Goal: Task Accomplishment & Management: Complete application form

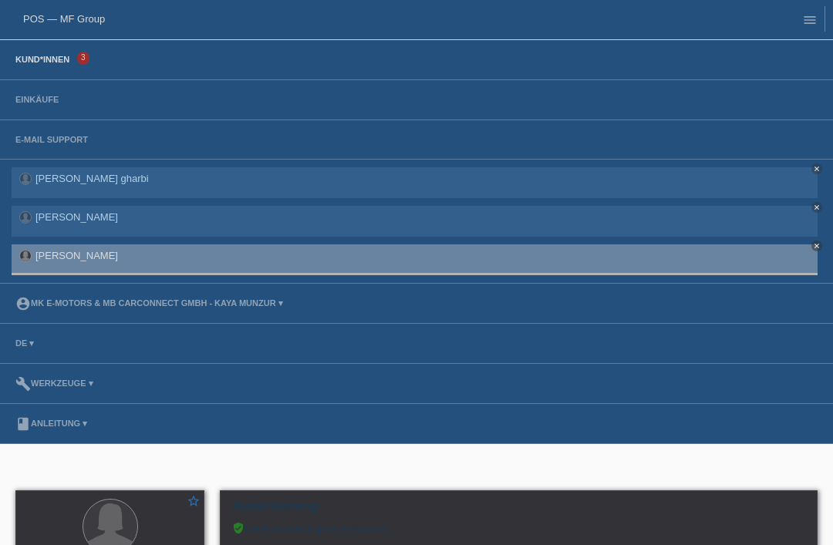
click at [36, 57] on link "Kund*innen" at bounding box center [42, 59] width 69 height 9
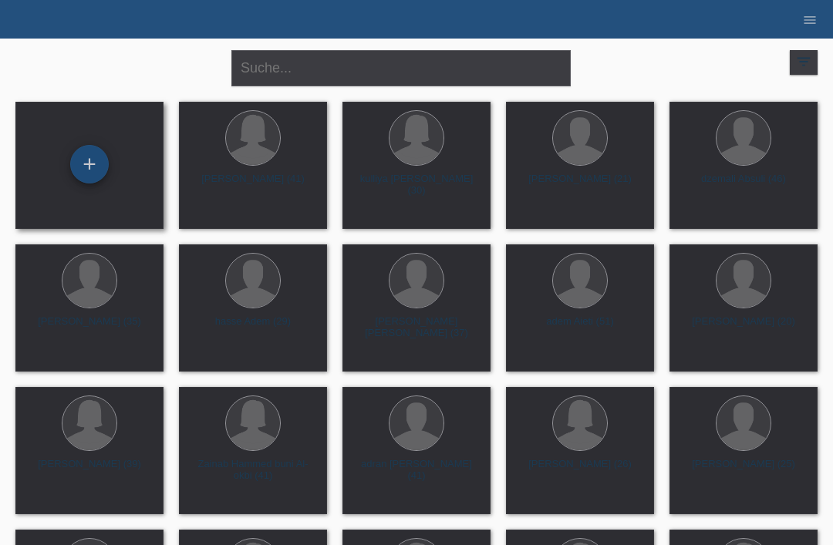
click at [76, 157] on div "+" at bounding box center [89, 164] width 37 height 26
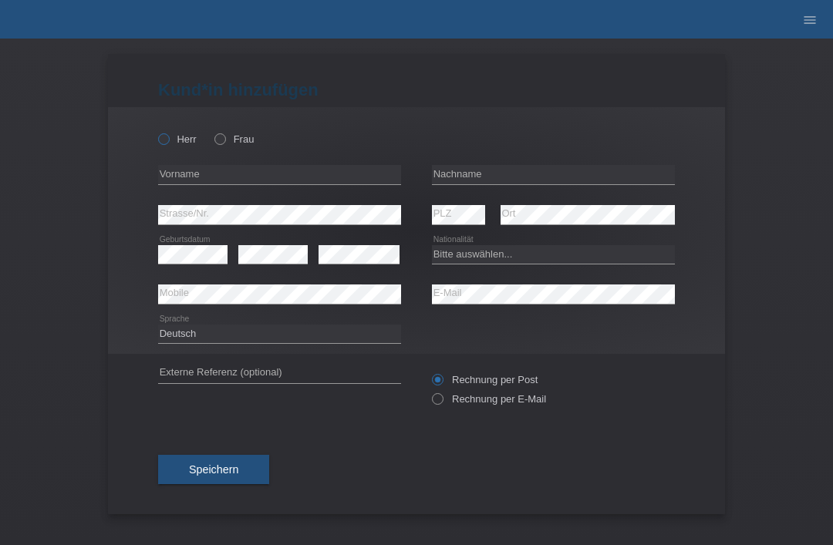
click at [156, 131] on icon at bounding box center [156, 131] width 0 height 0
click at [164, 135] on input "Herr" at bounding box center [163, 138] width 10 height 10
radio input "true"
click at [458, 168] on input "text" at bounding box center [553, 174] width 243 height 19
type input "Almonte pena"
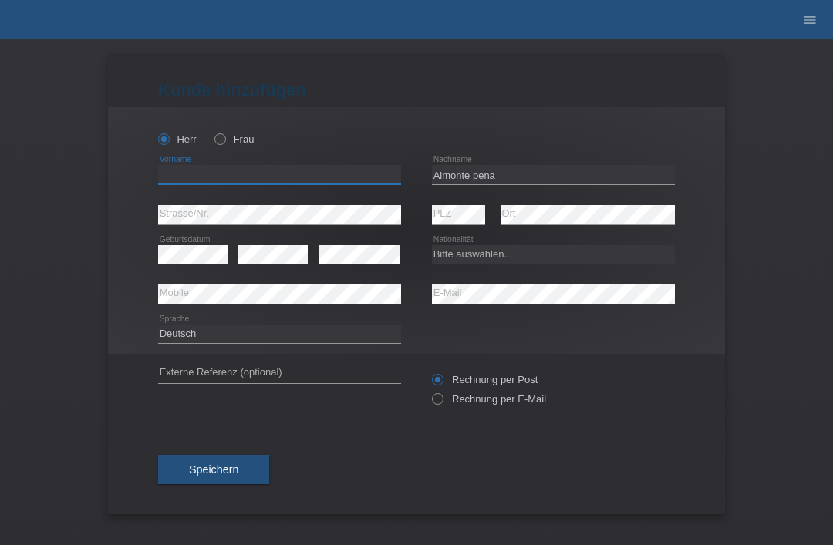
click at [170, 182] on input "text" at bounding box center [279, 174] width 243 height 19
type input "luismiguel"
click at [459, 257] on select "Bitte auswählen... Schweiz Deutschland Liechtenstein Österreich ------------ Af…" at bounding box center [553, 254] width 243 height 19
select select "CH"
click at [302, 90] on h1 "Kunde hinzufügen" at bounding box center [416, 89] width 517 height 19
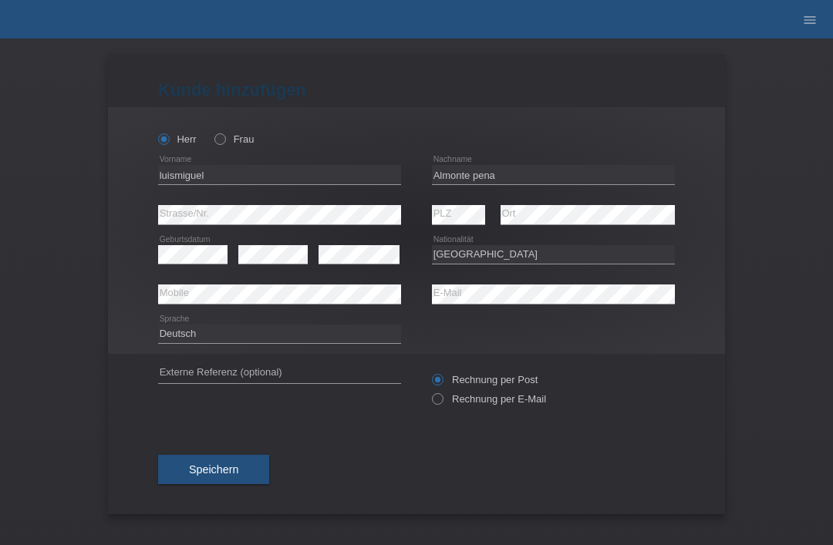
click at [302, 90] on h1 "Kunde hinzufügen" at bounding box center [416, 89] width 517 height 19
click at [304, 89] on h1 "Kunde hinzufügen" at bounding box center [416, 89] width 517 height 19
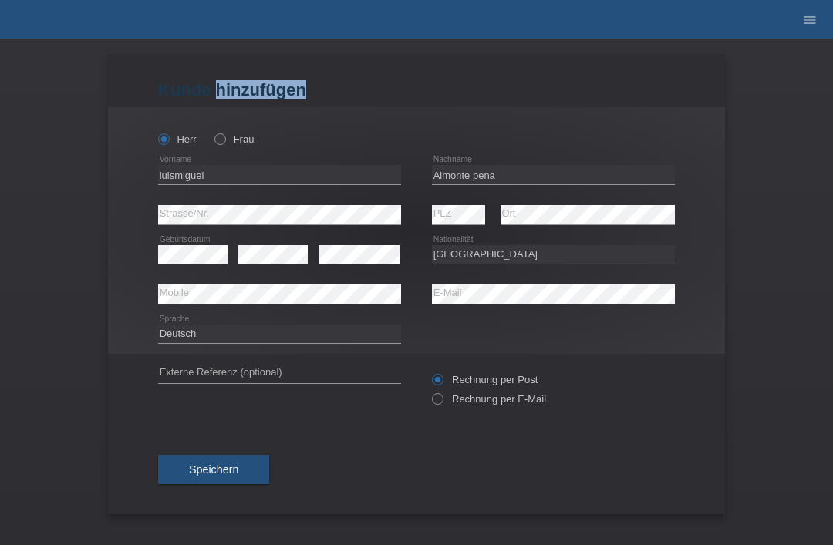
click at [304, 90] on h1 "Kunde hinzufügen" at bounding box center [416, 89] width 517 height 19
click at [809, 22] on icon "menu" at bounding box center [809, 19] width 15 height 15
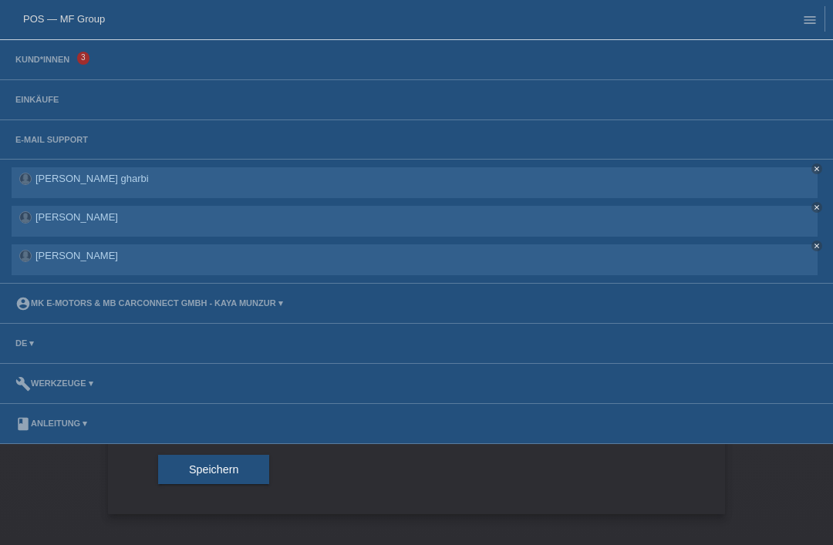
click at [45, 50] on li "Kund*innen 3" at bounding box center [416, 60] width 833 height 40
click at [43, 59] on link "Kund*innen" at bounding box center [42, 59] width 69 height 9
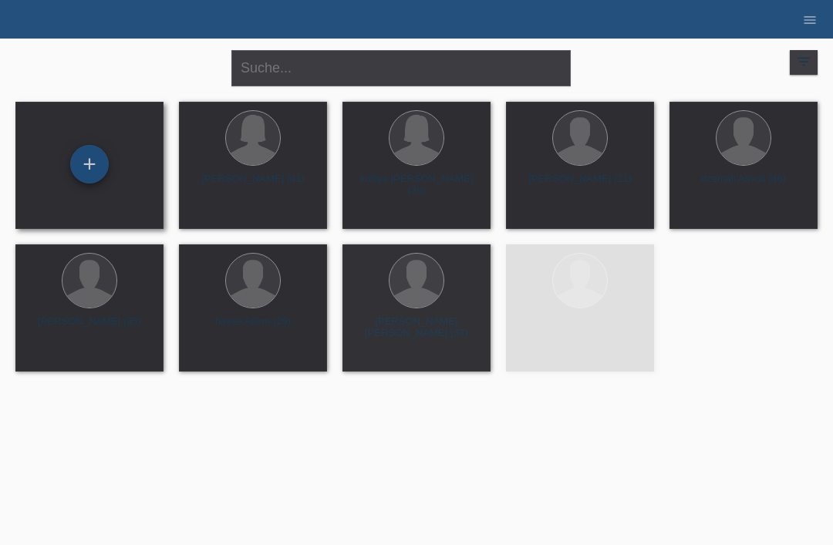
click at [89, 155] on div "+" at bounding box center [89, 164] width 37 height 26
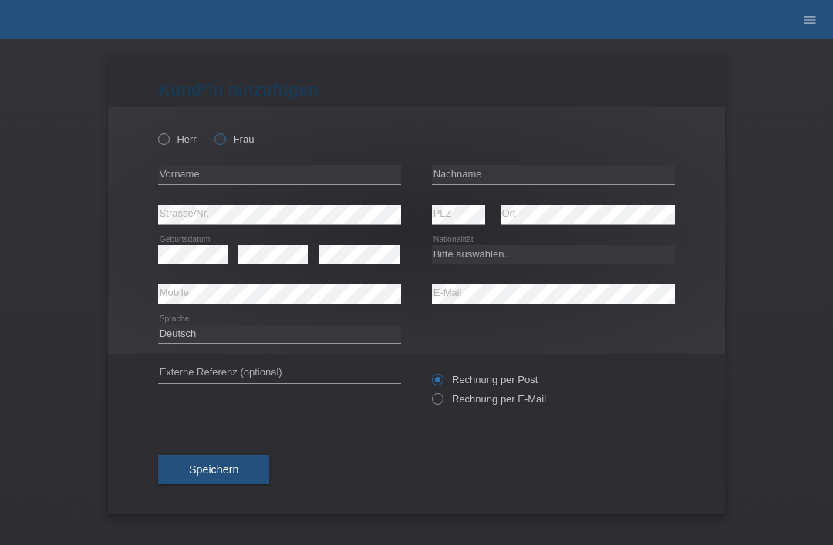
click at [231, 144] on label "Frau" at bounding box center [233, 139] width 39 height 12
click at [225, 144] on input "Frau" at bounding box center [219, 138] width 10 height 10
radio input "true"
click at [527, 177] on input "text" at bounding box center [553, 174] width 243 height 19
type input "Knuth"
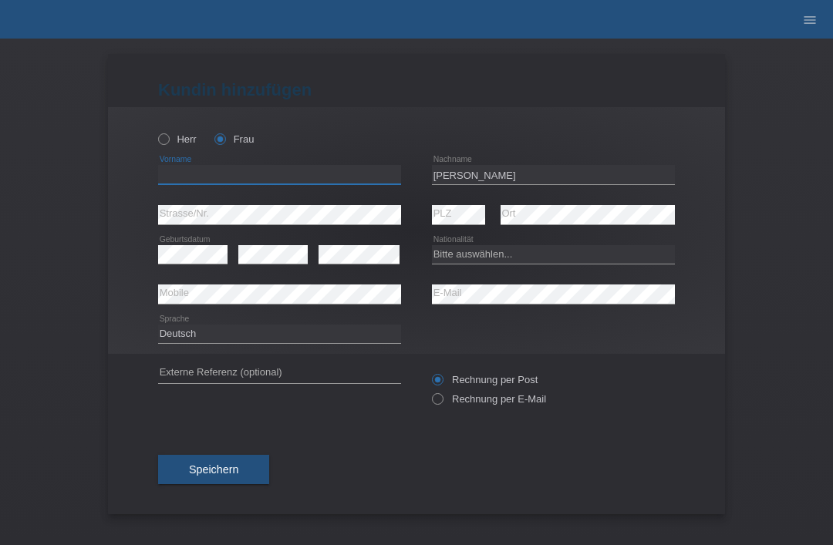
click at [334, 184] on input "text" at bounding box center [279, 174] width 243 height 19
type input "[PERSON_NAME]"
click at [537, 248] on select "Bitte auswählen... Schweiz Deutschland Liechtenstein Österreich ------------ Af…" at bounding box center [553, 254] width 243 height 19
select select "DE"
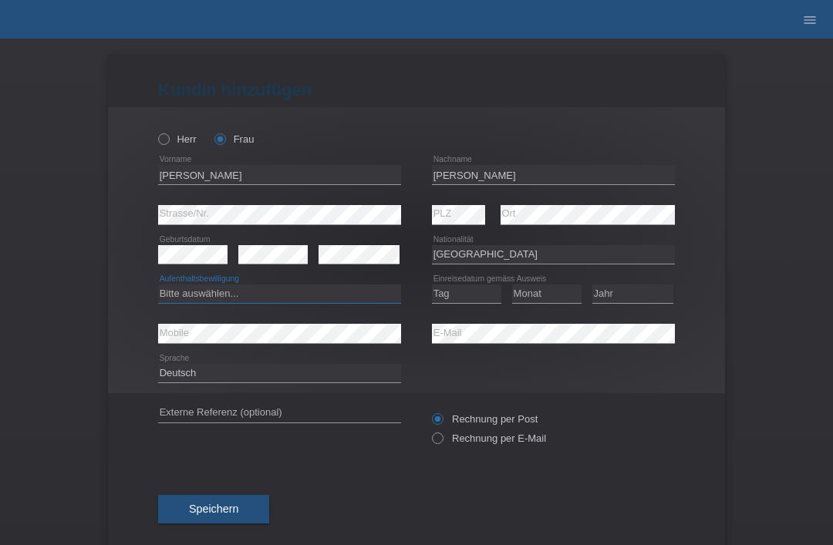
click at [279, 302] on select "Bitte auswählen... C B B - Flüchtlingsstatus Andere" at bounding box center [279, 294] width 243 height 19
select select "C"
click at [464, 302] on select "Tag 01 02 03 04 05 06 07 08 09 10 11" at bounding box center [466, 294] width 69 height 19
select select "30"
click at [537, 286] on select "Monat 01 02 03 04 05 06 07 08 09 10 11" at bounding box center [546, 294] width 69 height 19
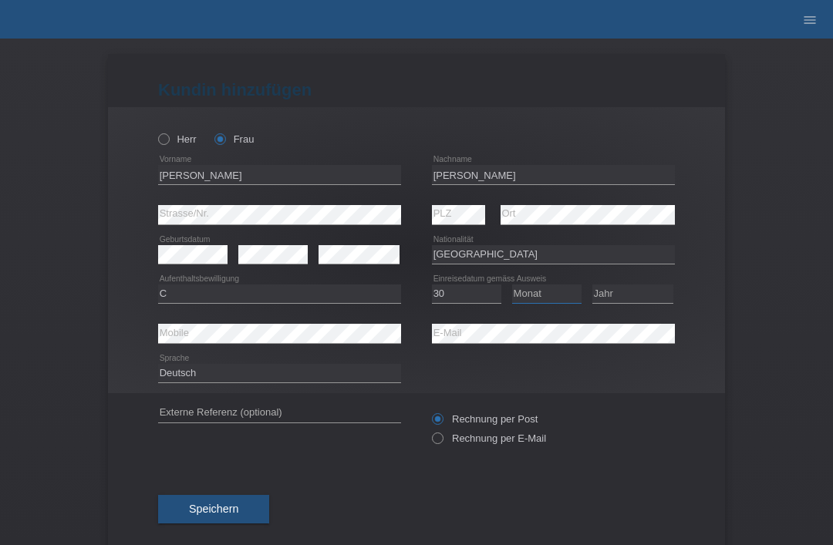
click at [548, 289] on select "Monat 01 02 03 04 05 06 07 08 09 10 11" at bounding box center [546, 294] width 69 height 19
select select "07"
click at [655, 295] on select "Jahr 2025 2024 2023 2022 2021 2020 2019 2018 2017 2016 2015 2014 2013 2012 2011…" at bounding box center [633, 294] width 81 height 19
select select "2017"
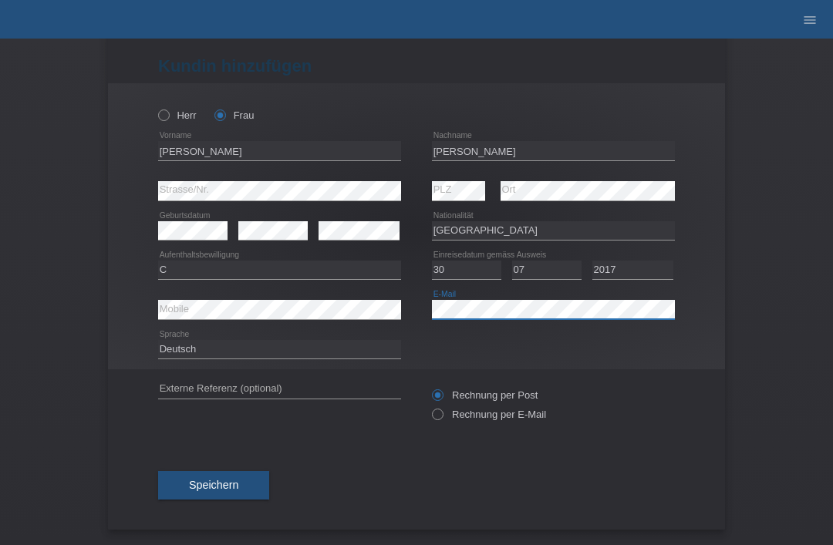
scroll to position [30, 0]
click at [198, 474] on button "Speichern" at bounding box center [213, 485] width 111 height 29
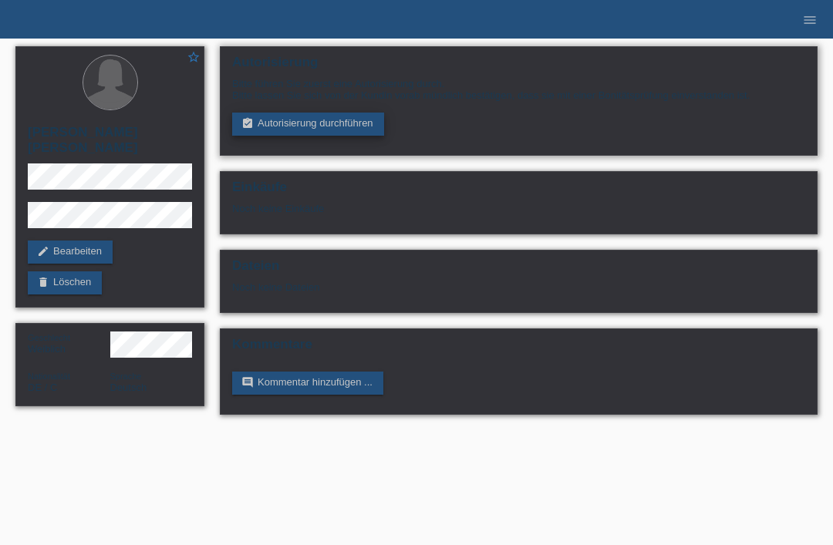
click at [282, 136] on link "assignment_turned_in Autorisierung durchführen" at bounding box center [308, 124] width 152 height 23
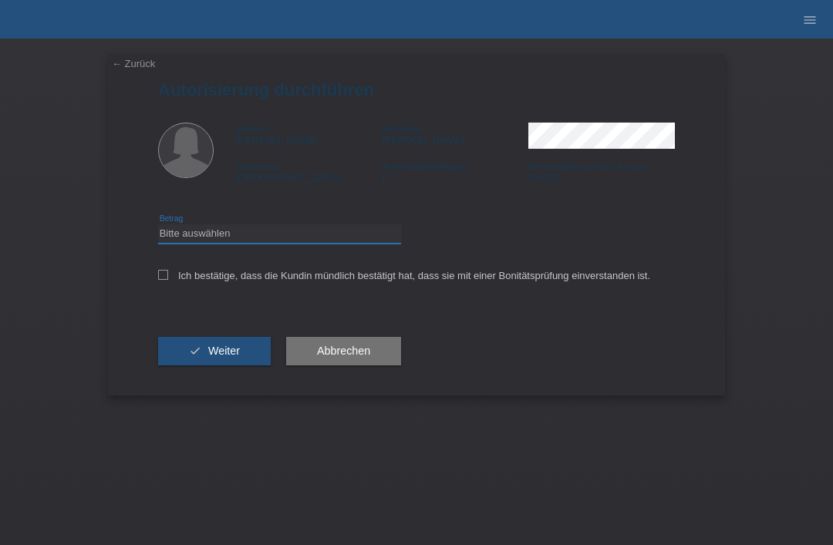
click at [194, 234] on select "Bitte auswählen CHF 1.00 - CHF 499.00 CHF 500.00 - CHF 1'999.00 CHF 2'000.00 - …" at bounding box center [279, 234] width 243 height 19
select select "3"
click at [165, 280] on input "Ich bestätige, dass die Kundin mündlich bestätigt hat, dass sie mit einer Bonit…" at bounding box center [163, 275] width 10 height 10
checkbox input "true"
click at [189, 353] on icon "check" at bounding box center [195, 351] width 12 height 12
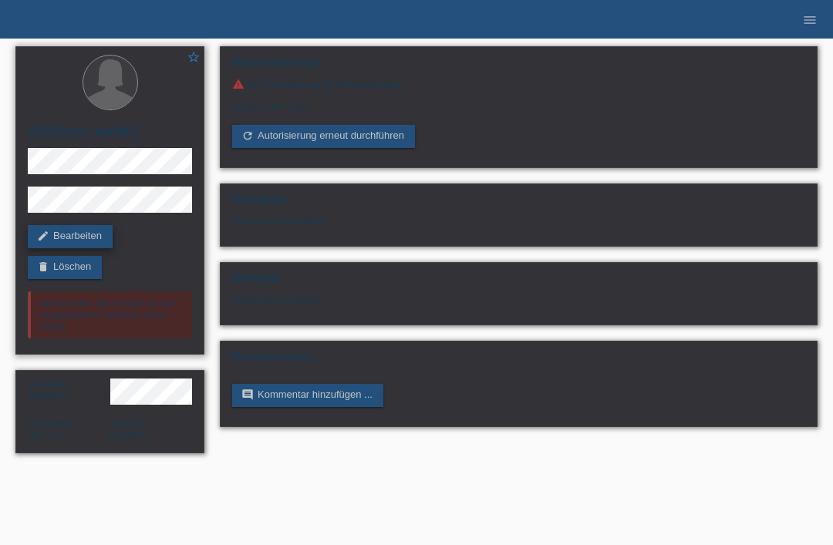
click at [64, 235] on link "edit Bearbeiten" at bounding box center [70, 236] width 85 height 23
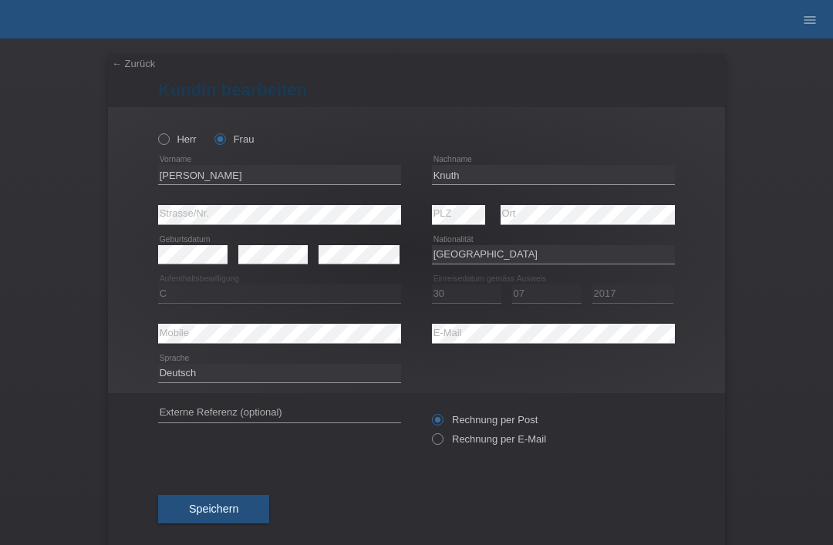
select select "DE"
select select "C"
select select "30"
select select "07"
select select "2017"
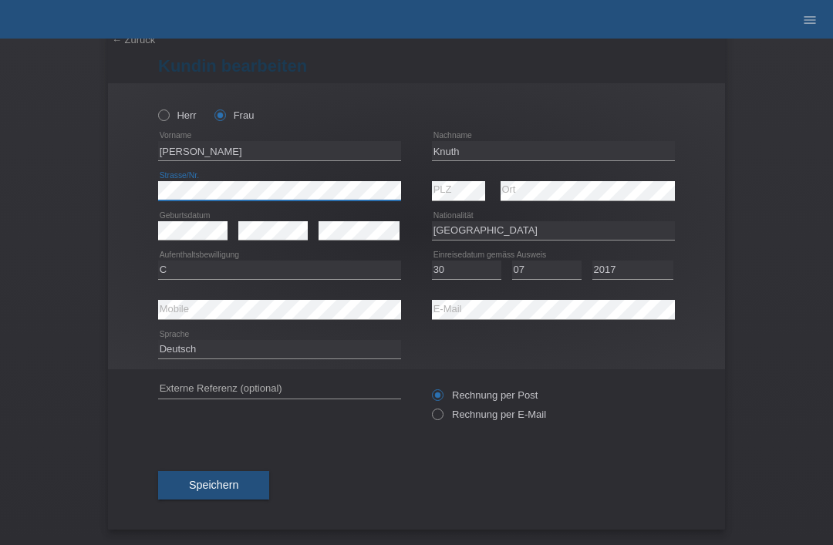
scroll to position [30, 0]
click at [211, 476] on button "Speichern" at bounding box center [213, 485] width 111 height 29
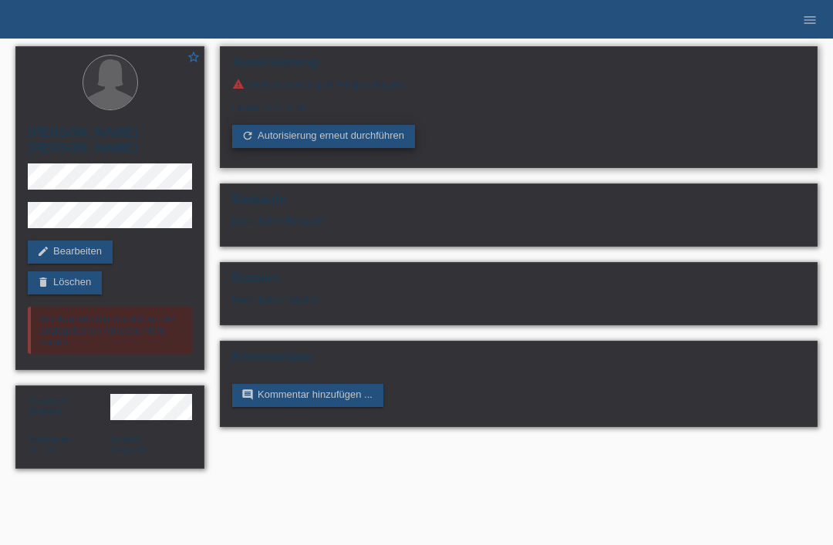
click at [333, 145] on link "refresh Autorisierung erneut durchführen" at bounding box center [323, 136] width 183 height 23
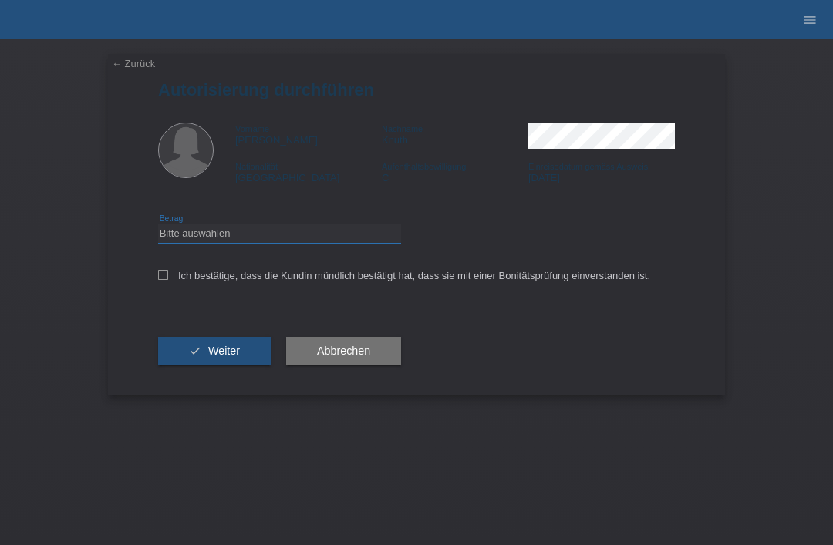
click at [279, 236] on select "Bitte auswählen CHF 1.00 - CHF 499.00 CHF 500.00 - CHF 1'999.00 CHF 2'000.00 - …" at bounding box center [279, 234] width 243 height 19
select select "3"
click at [157, 288] on div "← Zurück Autorisierung durchführen Vorname lara sophie Nachname Knuth Nationali…" at bounding box center [416, 225] width 617 height 342
click at [171, 282] on label "Ich bestätige, dass die Kundin mündlich bestätigt hat, dass sie mit einer Bonit…" at bounding box center [404, 276] width 492 height 12
click at [168, 280] on input "Ich bestätige, dass die Kundin mündlich bestätigt hat, dass sie mit einer Bonit…" at bounding box center [163, 275] width 10 height 10
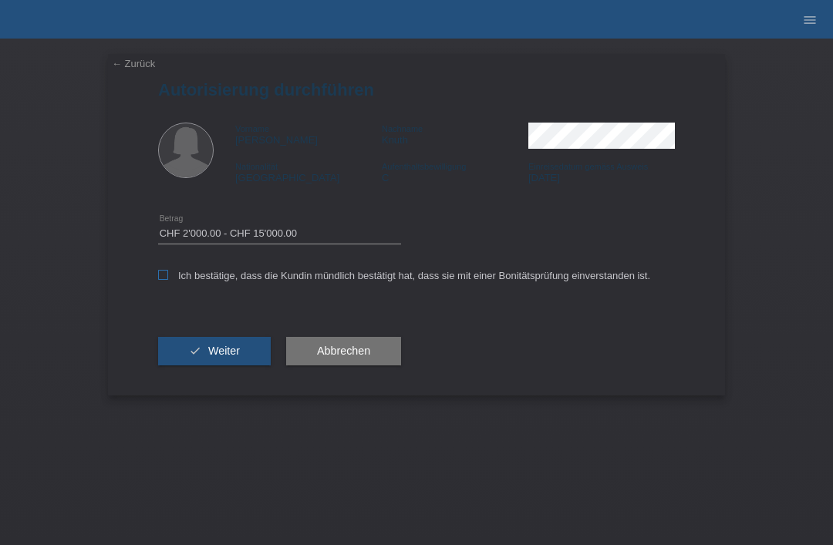
checkbox input "true"
click at [213, 346] on button "check Weiter" at bounding box center [214, 351] width 113 height 29
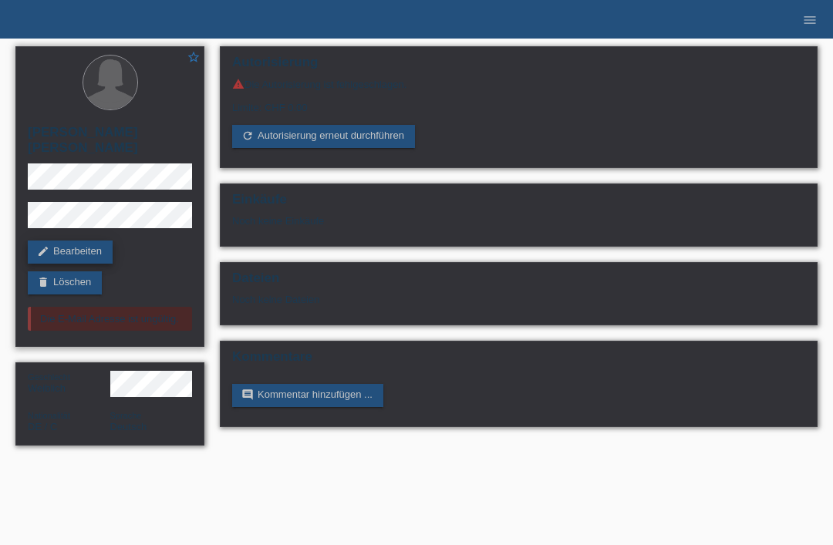
click at [88, 241] on link "edit Bearbeiten" at bounding box center [70, 252] width 85 height 23
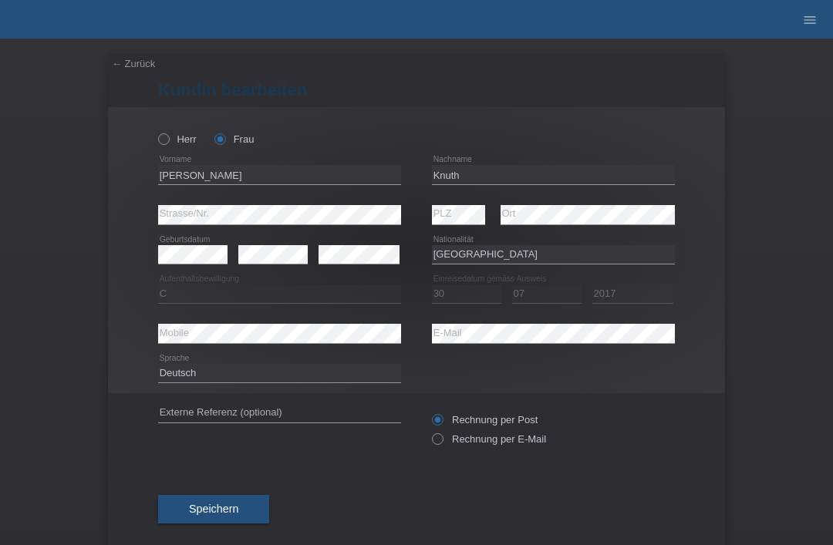
select select "DE"
select select "C"
select select "30"
select select "07"
select select "2017"
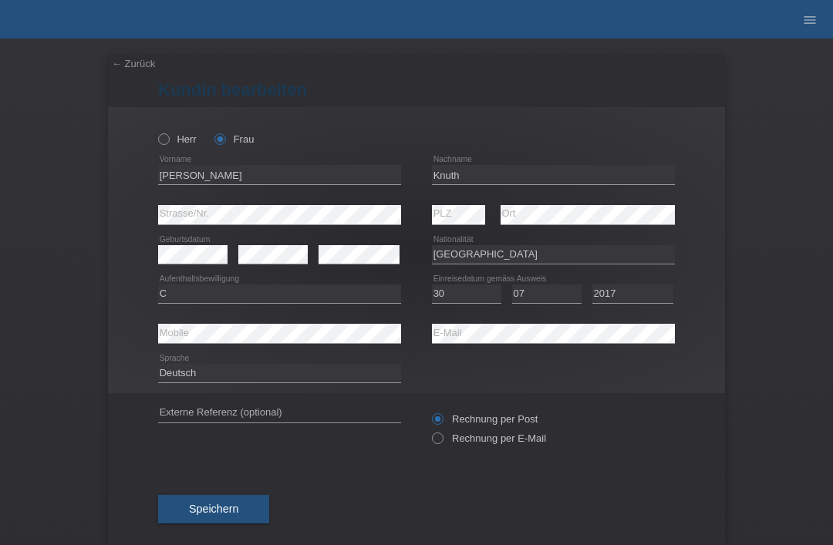
click at [591, 346] on div "error E-Mail" at bounding box center [553, 334] width 243 height 40
click at [467, 133] on div "Herr Frau" at bounding box center [416, 131] width 517 height 48
click at [387, 101] on form "[PERSON_NAME] bearbeiten [PERSON_NAME] Frau [PERSON_NAME] error" at bounding box center [416, 317] width 517 height 474
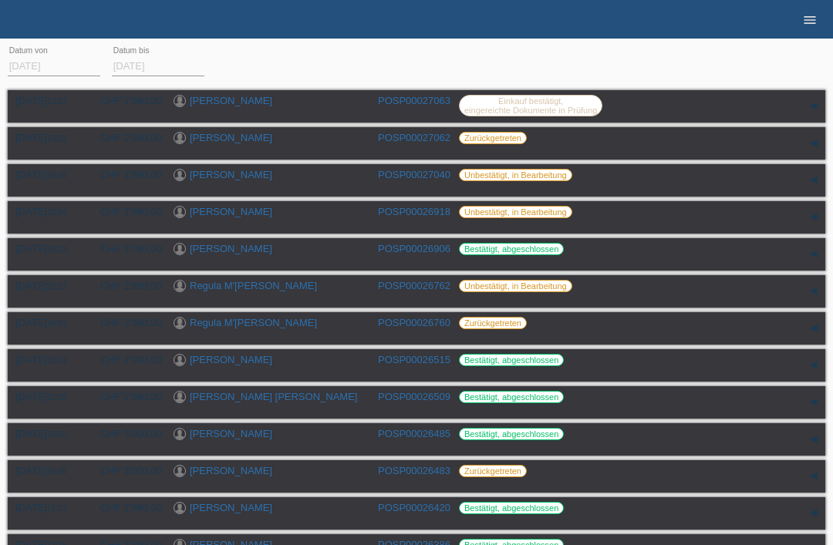
click at [811, 19] on icon "menu" at bounding box center [809, 19] width 15 height 15
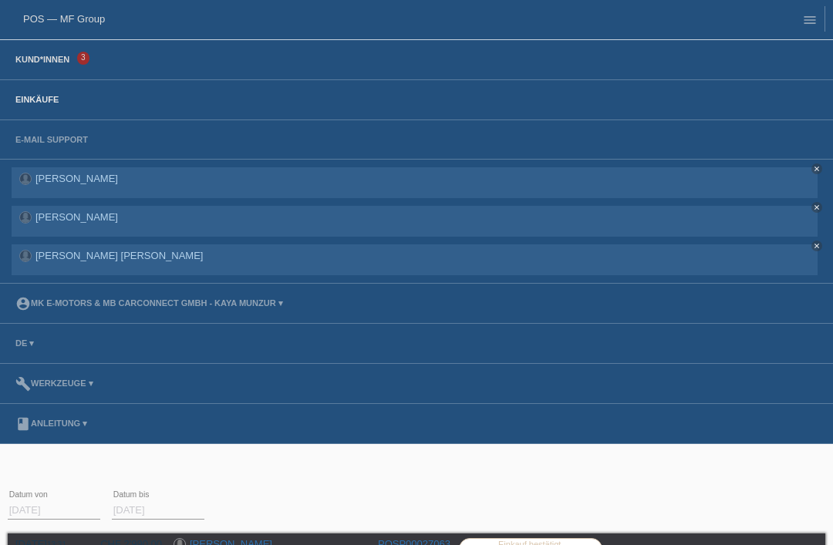
click at [47, 64] on link "Kund*innen" at bounding box center [42, 59] width 69 height 9
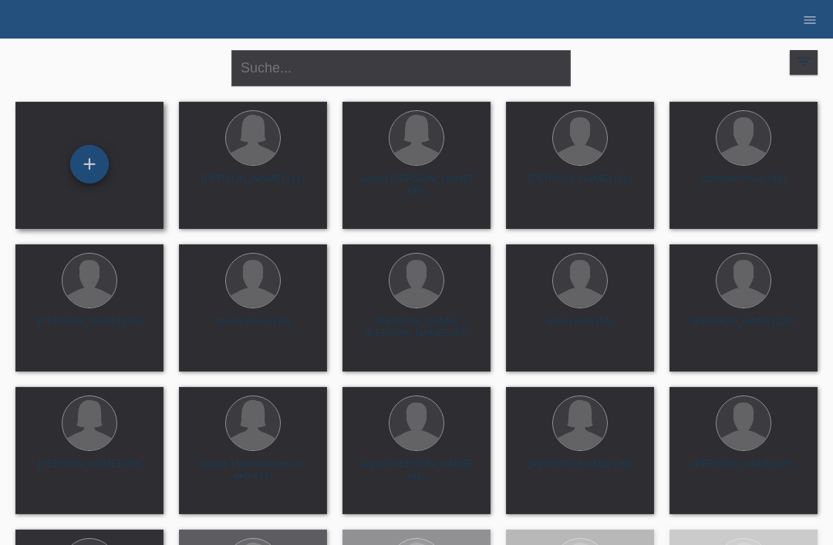
click at [96, 161] on div "+" at bounding box center [89, 164] width 37 height 26
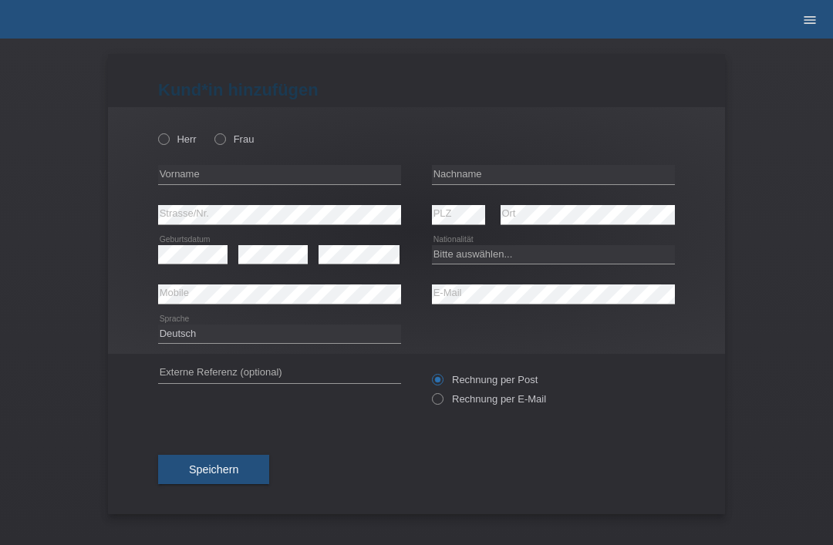
click at [805, 15] on icon "menu" at bounding box center [809, 19] width 15 height 15
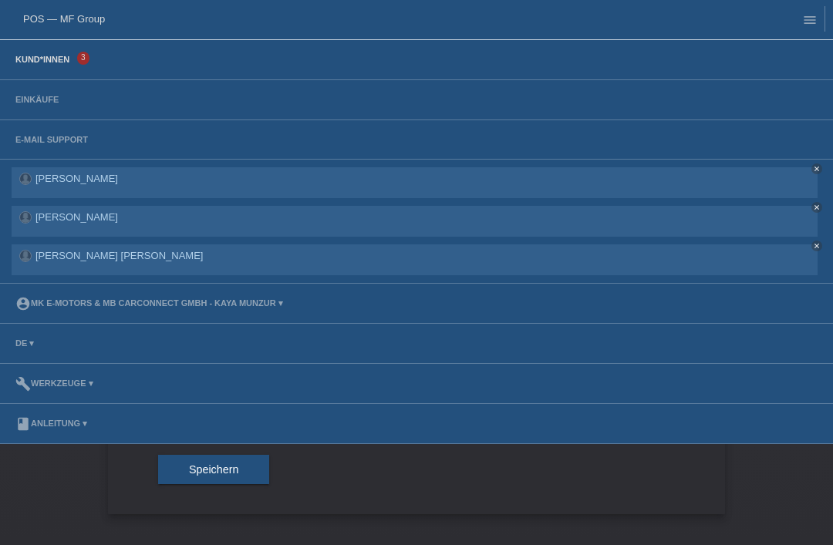
click at [50, 64] on link "Kund*innen" at bounding box center [42, 59] width 69 height 9
